Goal: Transaction & Acquisition: Subscribe to service/newsletter

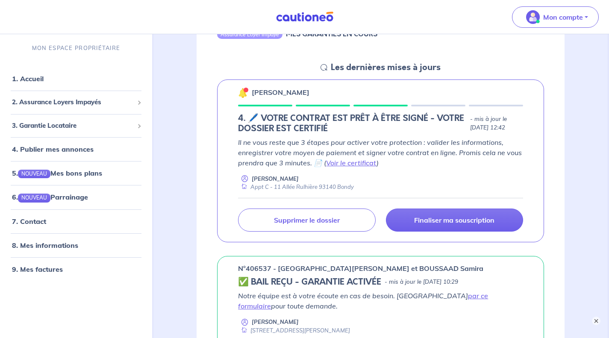
scroll to position [128, 0]
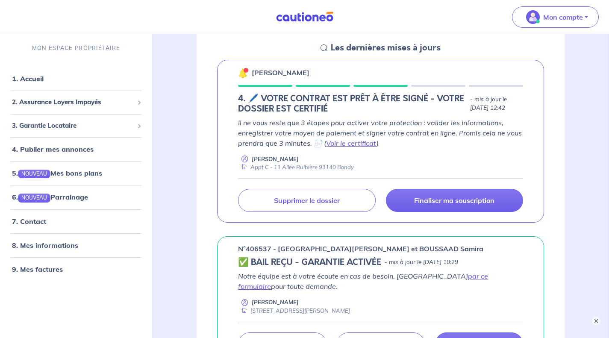
click at [455, 204] on p "Finaliser ma souscription" at bounding box center [454, 200] width 80 height 9
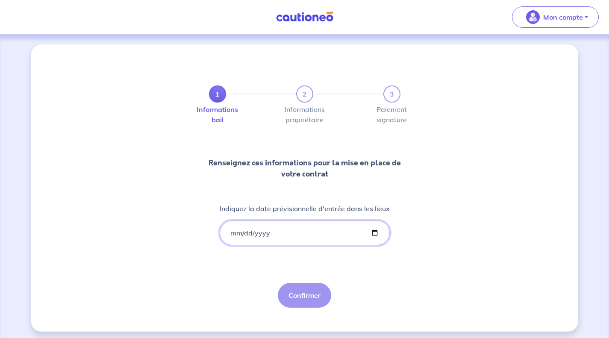
click at [274, 229] on input "Indiquez la date prévisionnelle d'entrée dans les lieux" at bounding box center [305, 233] width 170 height 25
click at [373, 233] on input "Indiquez la date prévisionnelle d'entrée dans les lieux" at bounding box center [305, 233] width 170 height 25
type input "2025-09-01"
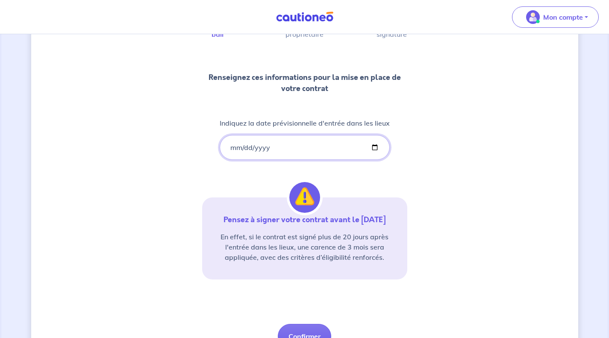
scroll to position [128, 0]
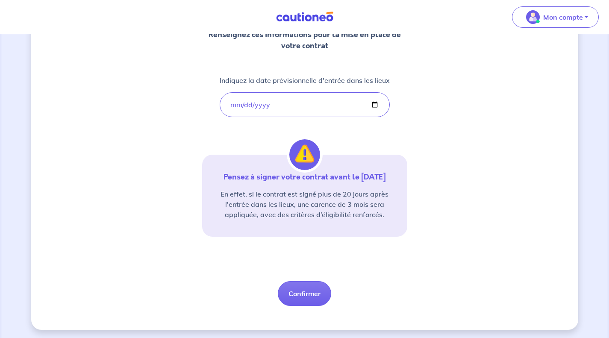
click at [318, 293] on button "Confirmer" at bounding box center [304, 293] width 53 height 25
select select "FR"
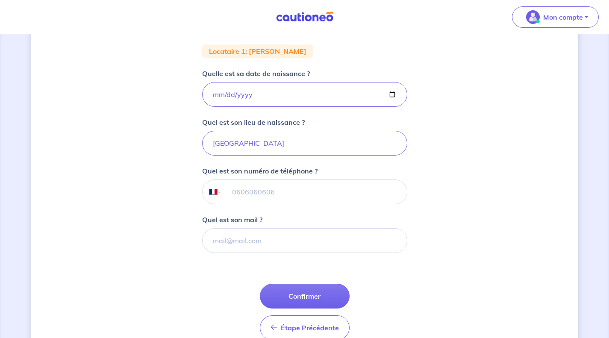
scroll to position [171, 0]
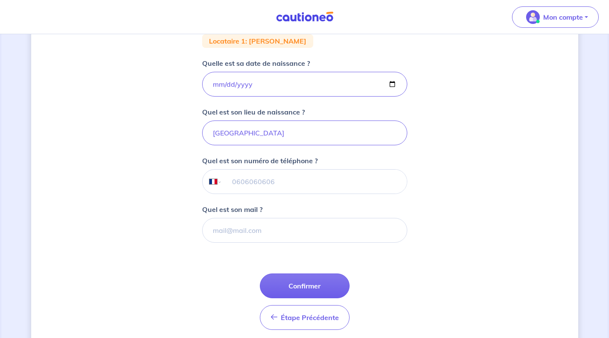
click at [304, 183] on input "tel" at bounding box center [314, 182] width 185 height 24
type input "06 81 20 64 14"
click at [246, 232] on input "Quel est son mail ?" at bounding box center [304, 230] width 205 height 25
paste input "m.luccec@hotmail.fr"
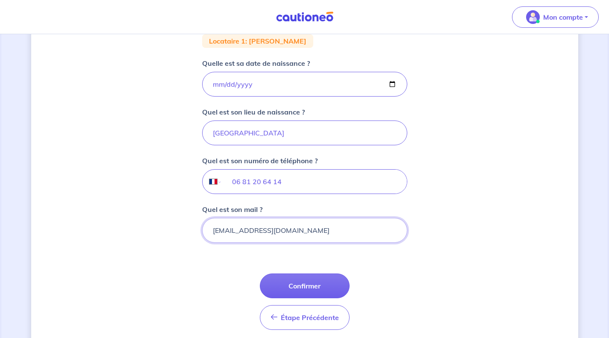
type input "m.luccec@hotmail.fr"
click at [303, 285] on button "Confirmer" at bounding box center [305, 286] width 90 height 25
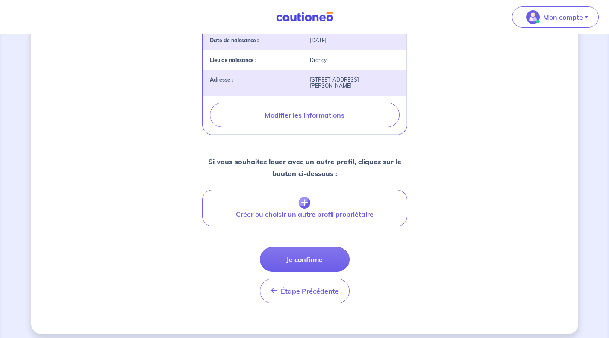
scroll to position [285, 0]
click at [308, 251] on button "Je confirme" at bounding box center [305, 259] width 90 height 25
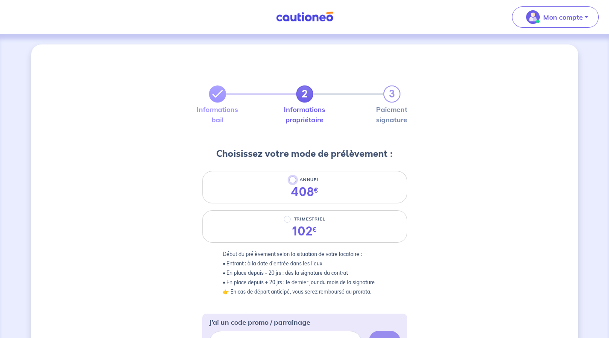
click at [292, 179] on input "ANNUEL" at bounding box center [292, 180] width 7 height 7
radio input "true"
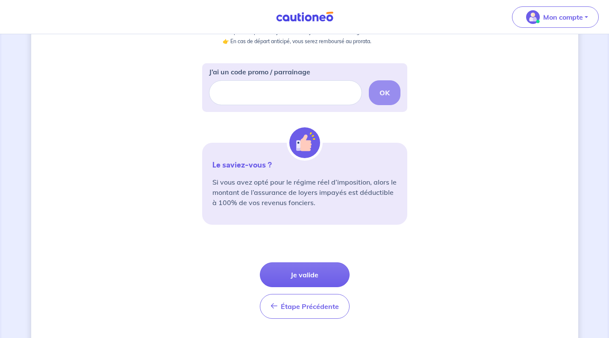
scroll to position [257, 0]
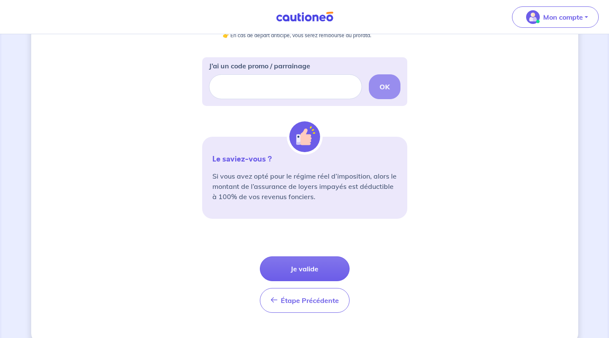
click at [307, 268] on button "Je valide" at bounding box center [305, 269] width 90 height 25
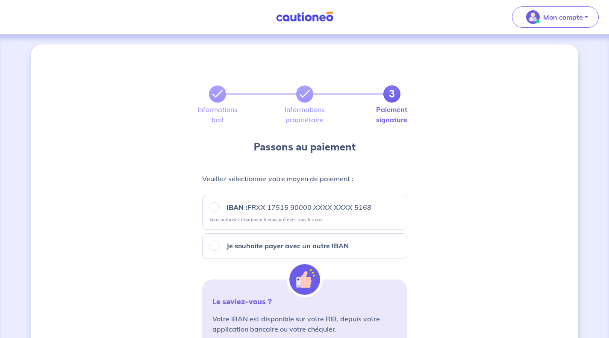
click at [257, 247] on p "Je souhaite payer avec un autre IBAN" at bounding box center [288, 246] width 122 height 10
click at [220, 247] on input "Je souhaite payer avec un autre IBAN" at bounding box center [214, 246] width 10 height 10
radio input "true"
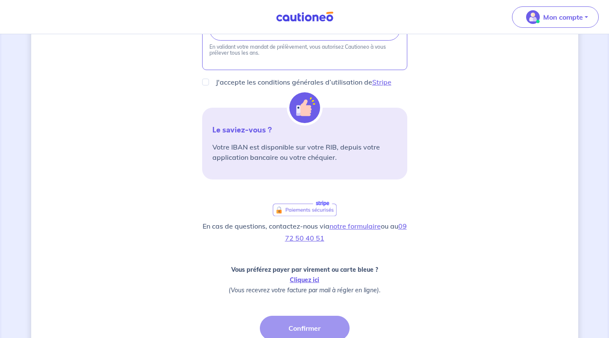
scroll to position [408, 0]
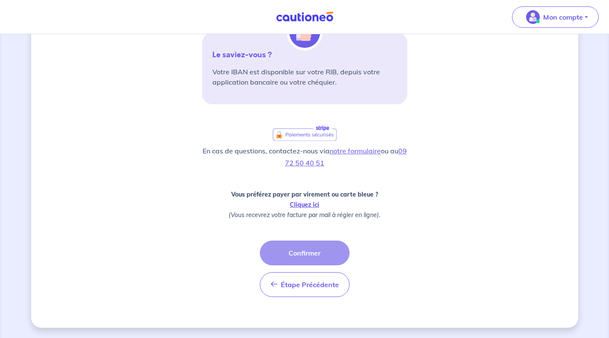
click at [310, 254] on div "Étape Précédente Précédent Confirmer Confirmer" at bounding box center [305, 269] width 90 height 56
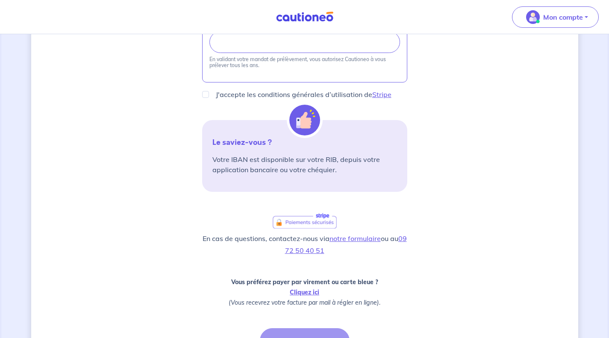
scroll to position [280, 0]
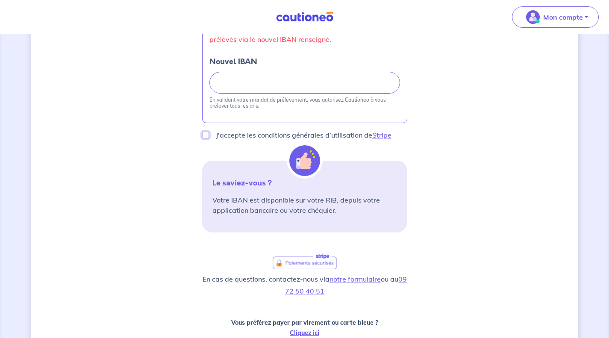
click at [207, 137] on input "J'accepte les conditions générales d’utilisation de Stripe" at bounding box center [205, 135] width 7 height 7
checkbox input "true"
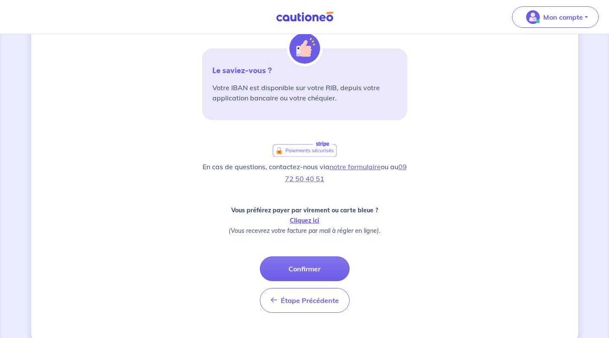
scroll to position [408, 0]
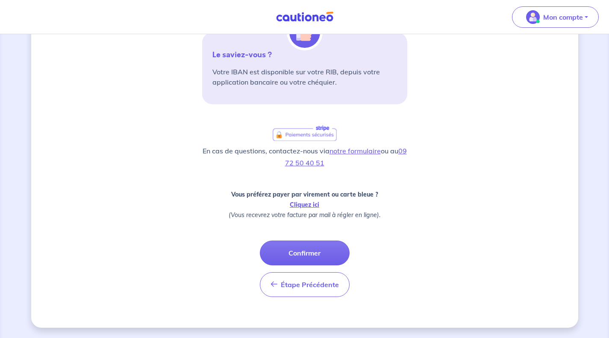
click at [297, 254] on button "Confirmer" at bounding box center [305, 253] width 90 height 25
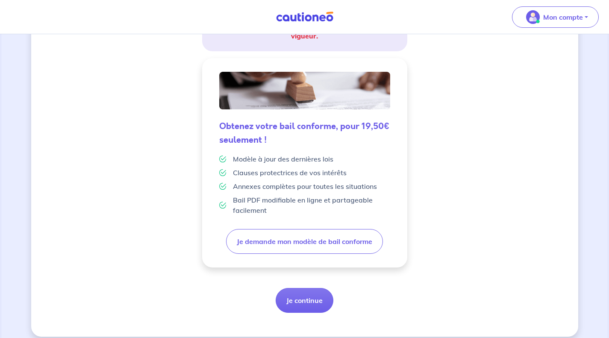
scroll to position [200, 0]
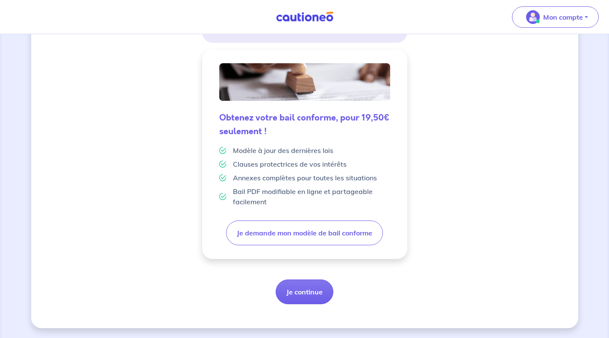
click at [306, 296] on button "Je continue" at bounding box center [305, 292] width 58 height 25
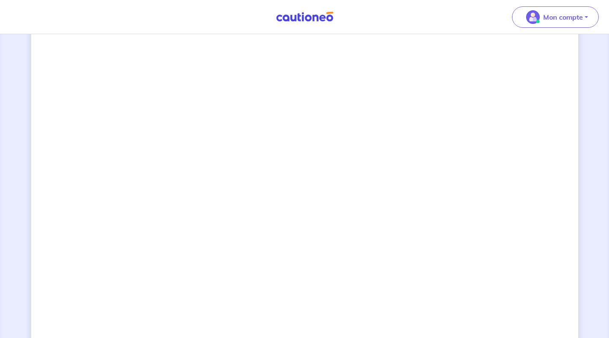
scroll to position [624, 0]
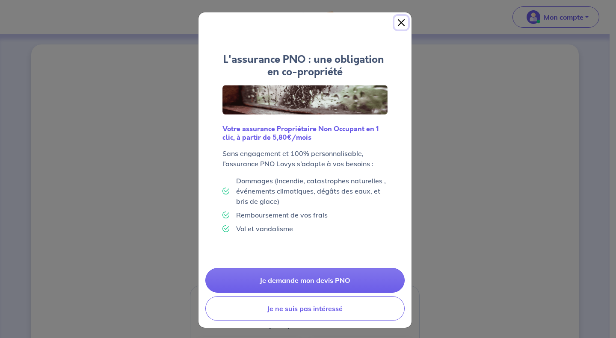
click at [397, 20] on button "Close" at bounding box center [401, 23] width 14 height 14
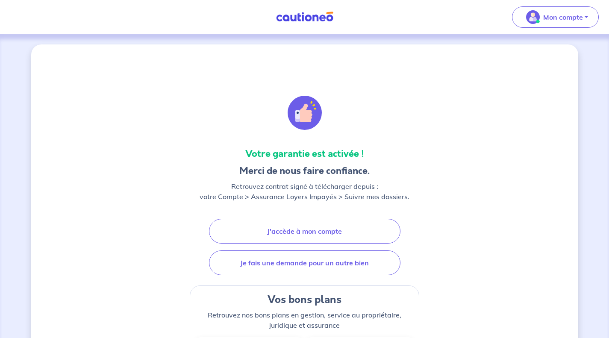
click at [294, 226] on link "J'accède à mon compte" at bounding box center [305, 231] width 192 height 25
